Goal: Navigation & Orientation: Go to known website

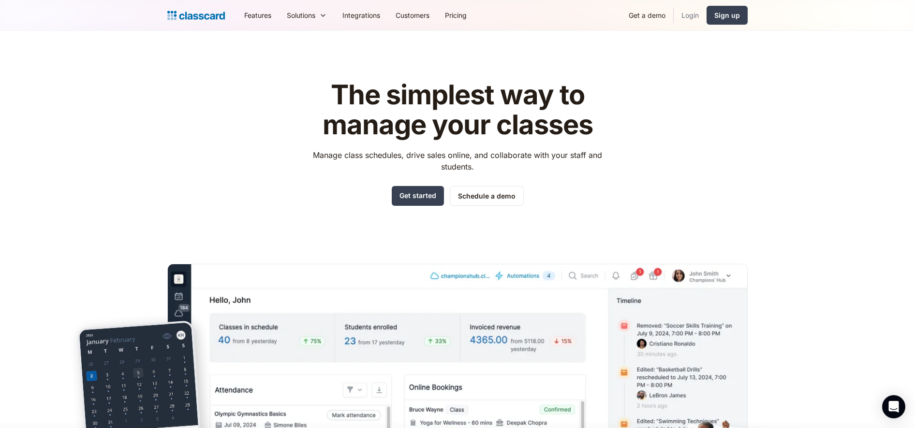
click at [696, 15] on link "Login" at bounding box center [689, 15] width 33 height 22
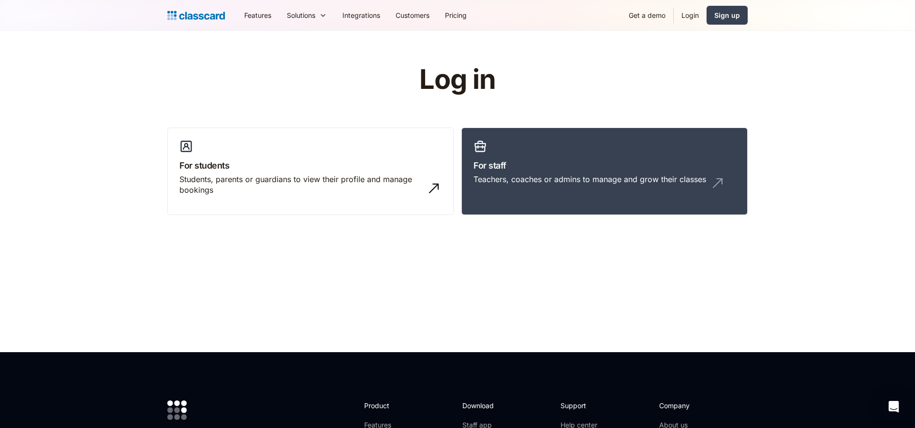
click at [123, 23] on div "Features Resources Blog The latest industry news, updates and info. Customer st…" at bounding box center [457, 15] width 915 height 31
click at [512, 135] on link "For staff Teachers, coaches or admins to manage and grow their classes" at bounding box center [604, 172] width 286 height 88
